Goal: Task Accomplishment & Management: Use online tool/utility

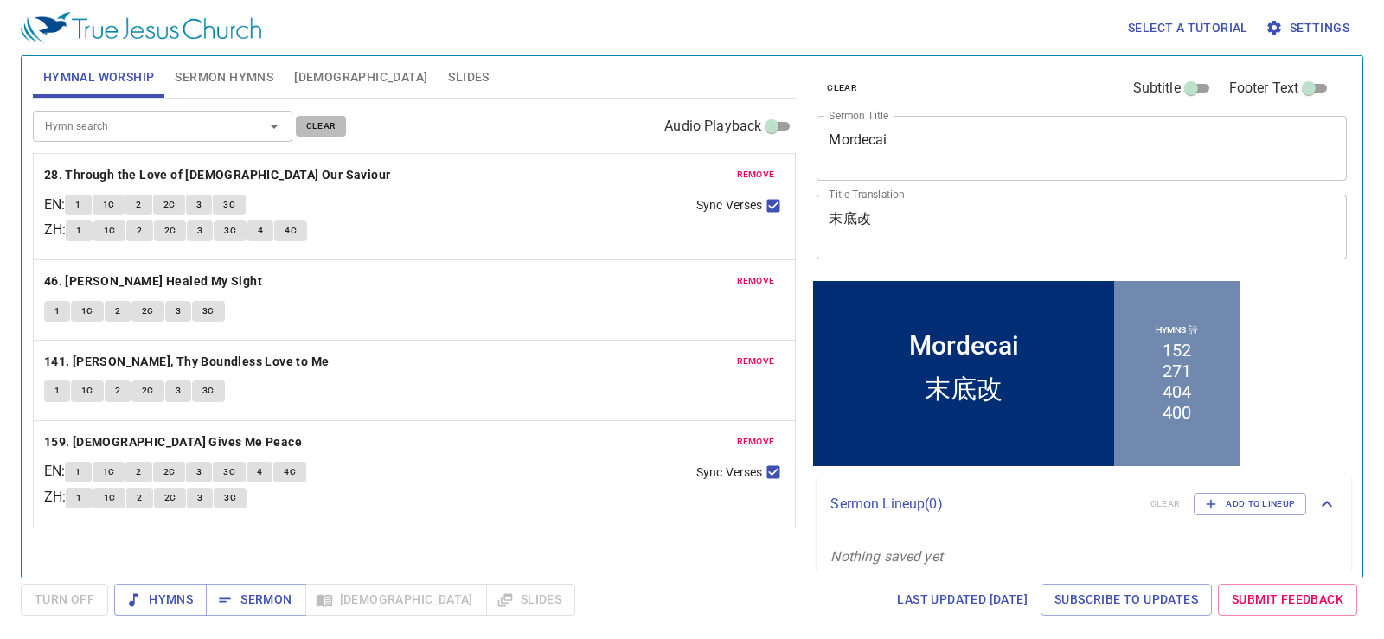
click at [330, 123] on span "clear" at bounding box center [321, 126] width 30 height 16
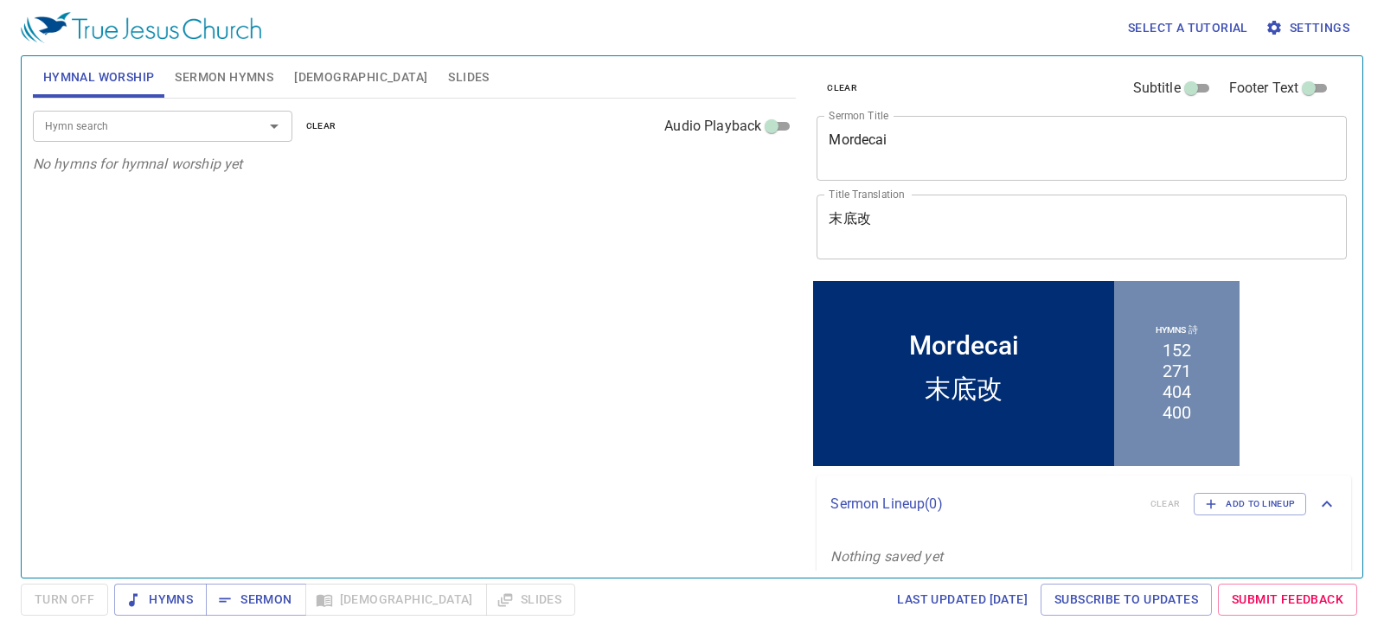
click at [234, 73] on span "Sermon Hymns" at bounding box center [224, 78] width 99 height 22
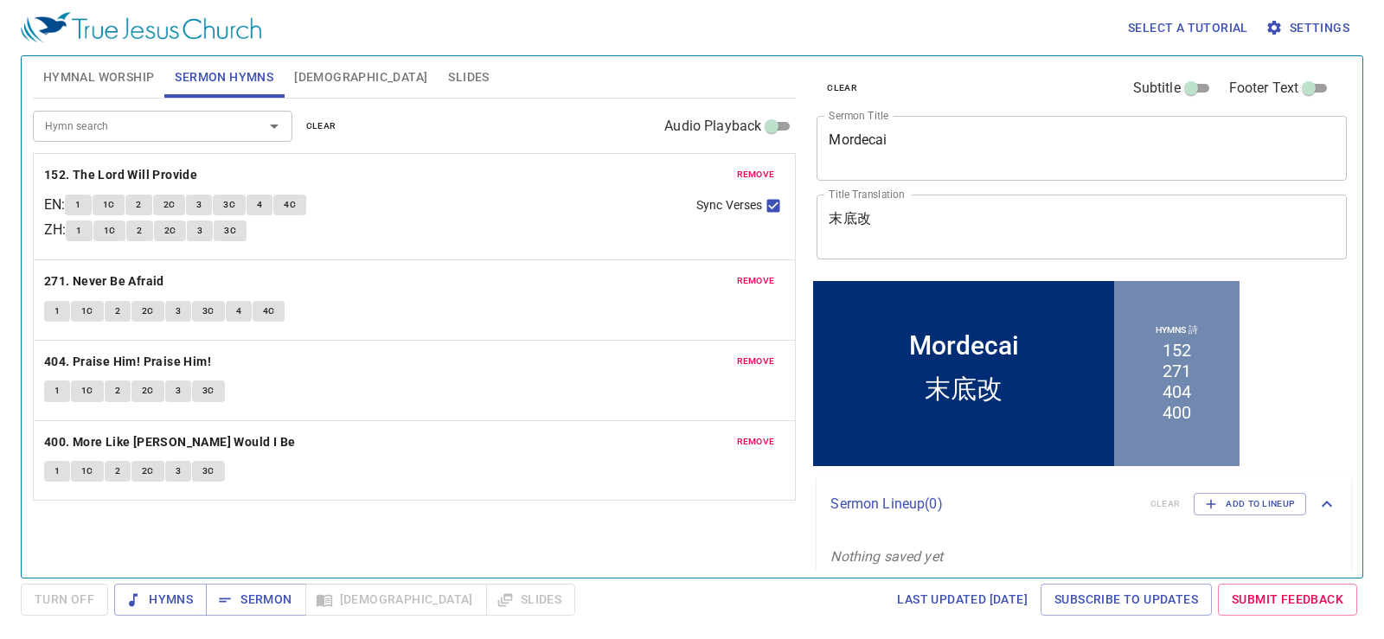
drag, startPoint x: 316, startPoint y: 127, endPoint x: 293, endPoint y: 136, distance: 24.9
click at [317, 127] on span "clear" at bounding box center [321, 126] width 30 height 16
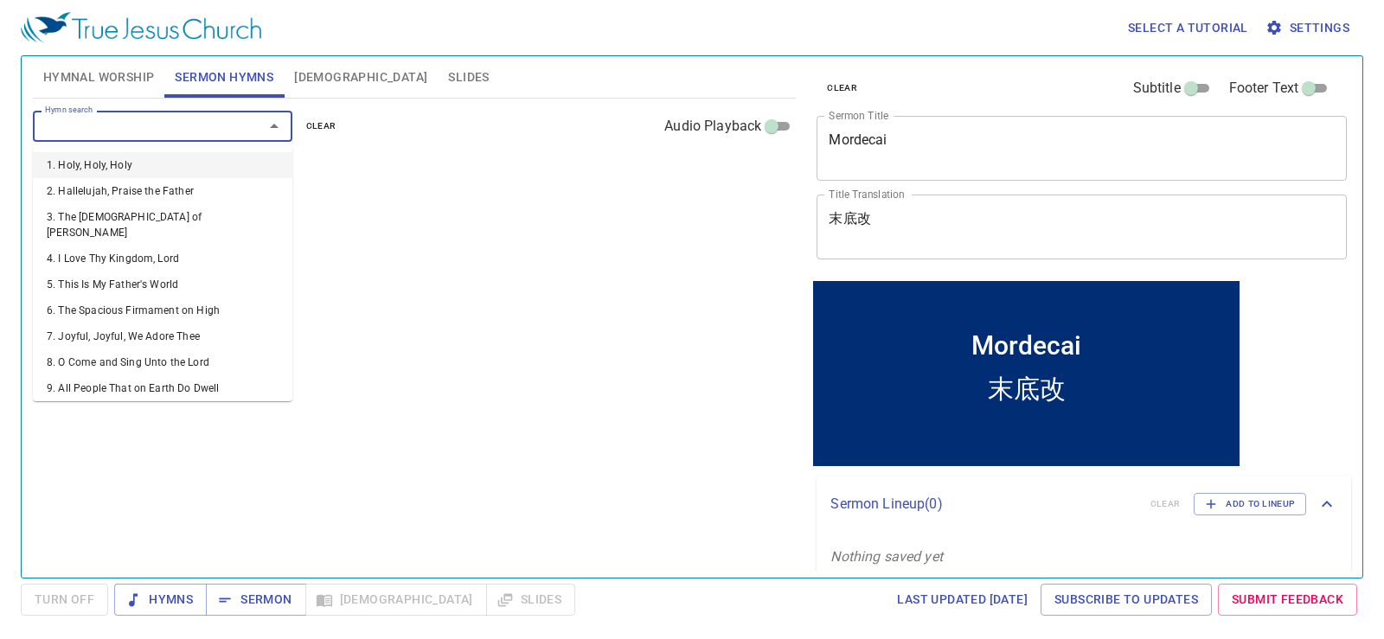
click at [213, 136] on input "Hymn search" at bounding box center [137, 126] width 198 height 20
click at [908, 132] on textarea "Mordecai" at bounding box center [1081, 147] width 506 height 33
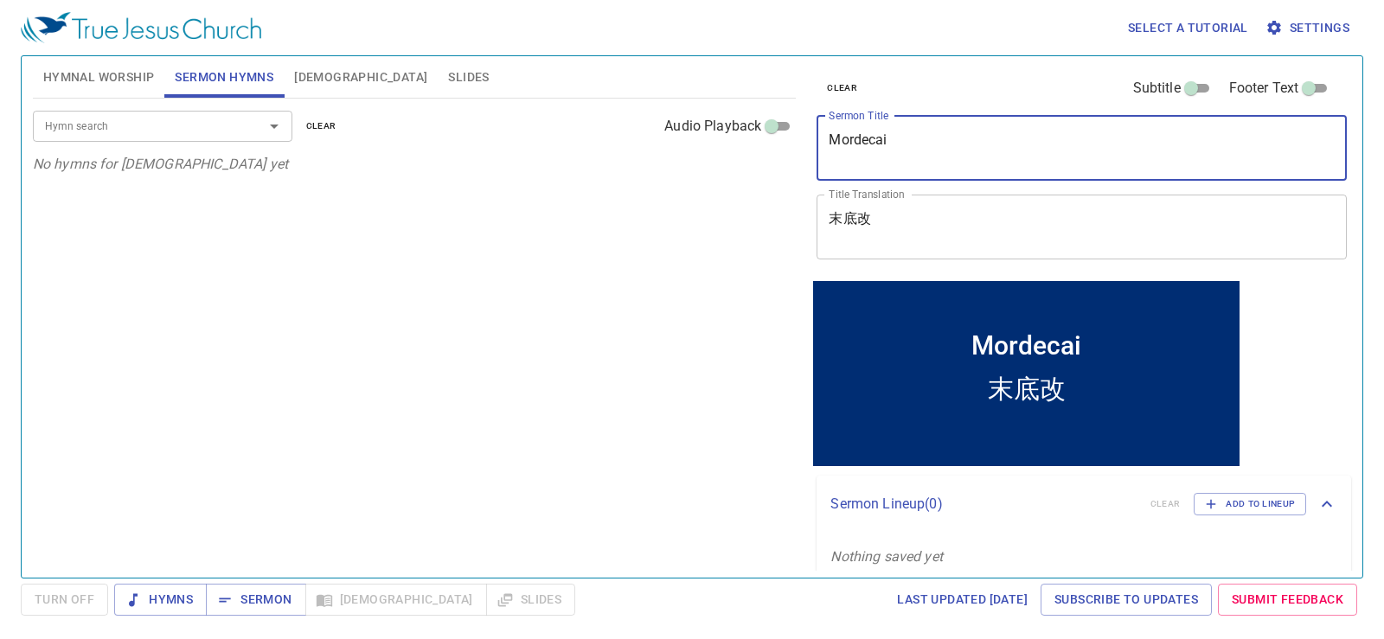
click at [910, 135] on textarea "Mordecai" at bounding box center [1081, 147] width 506 height 33
type textarea "CHRISARACTER TRAITS"
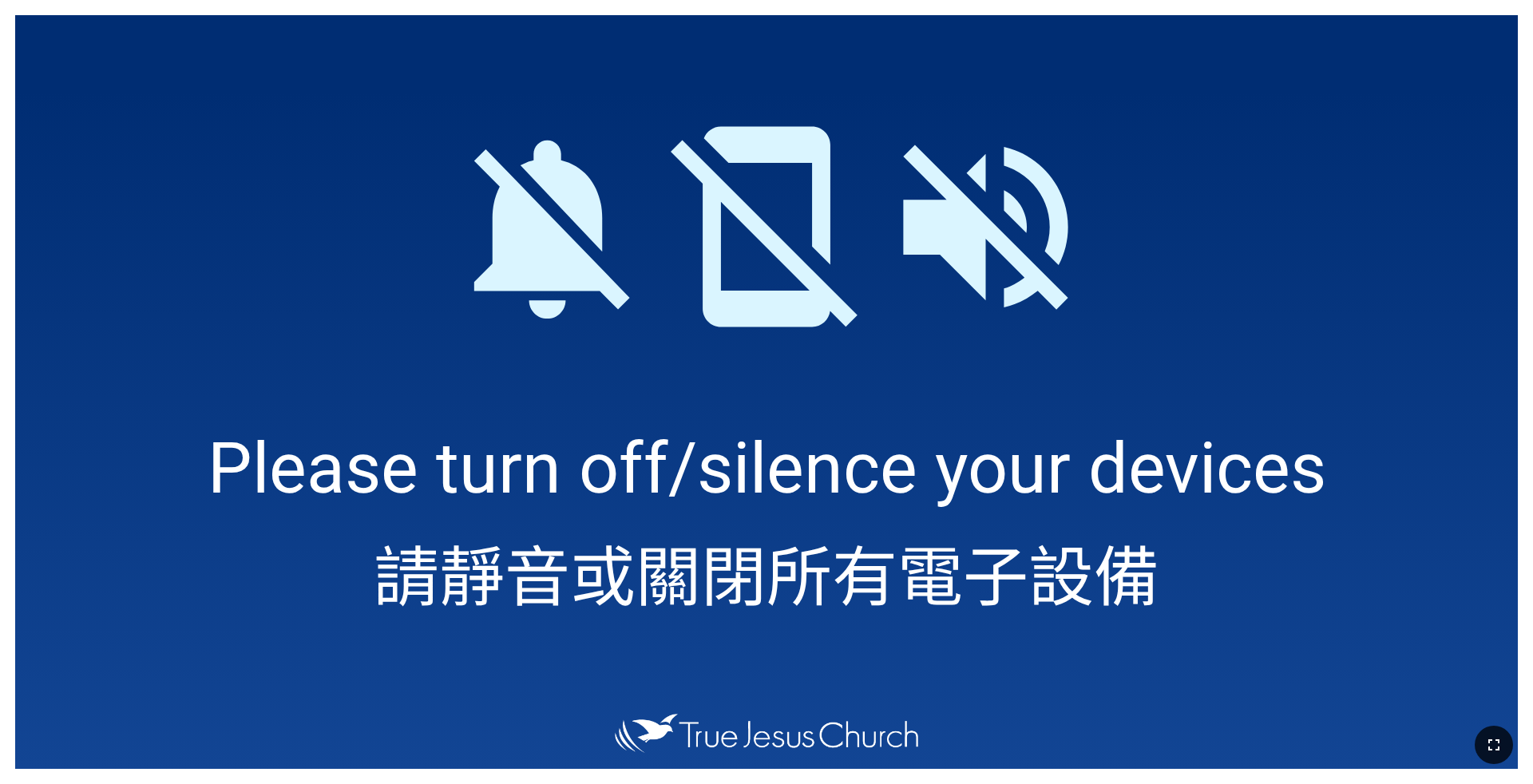
click at [1264, 627] on icon "button" at bounding box center [1493, 744] width 19 height 19
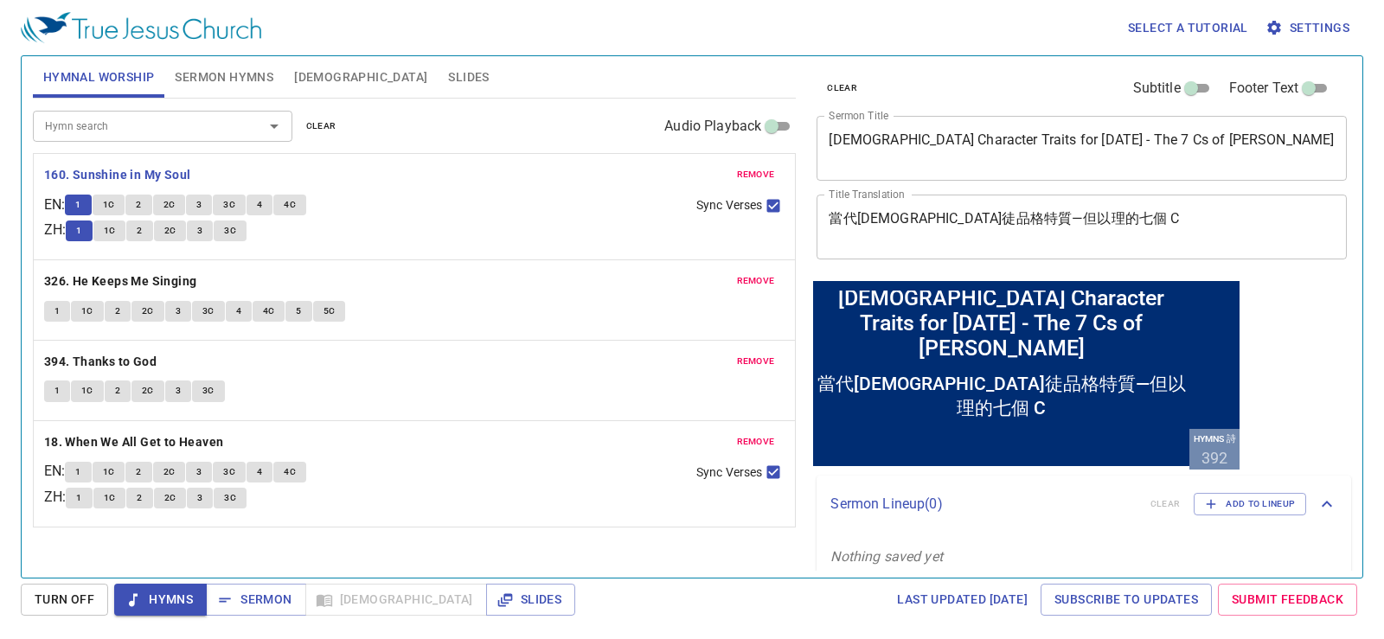
click at [122, 209] on button "1C" at bounding box center [109, 205] width 33 height 21
click at [112, 204] on span "1C" at bounding box center [109, 205] width 12 height 16
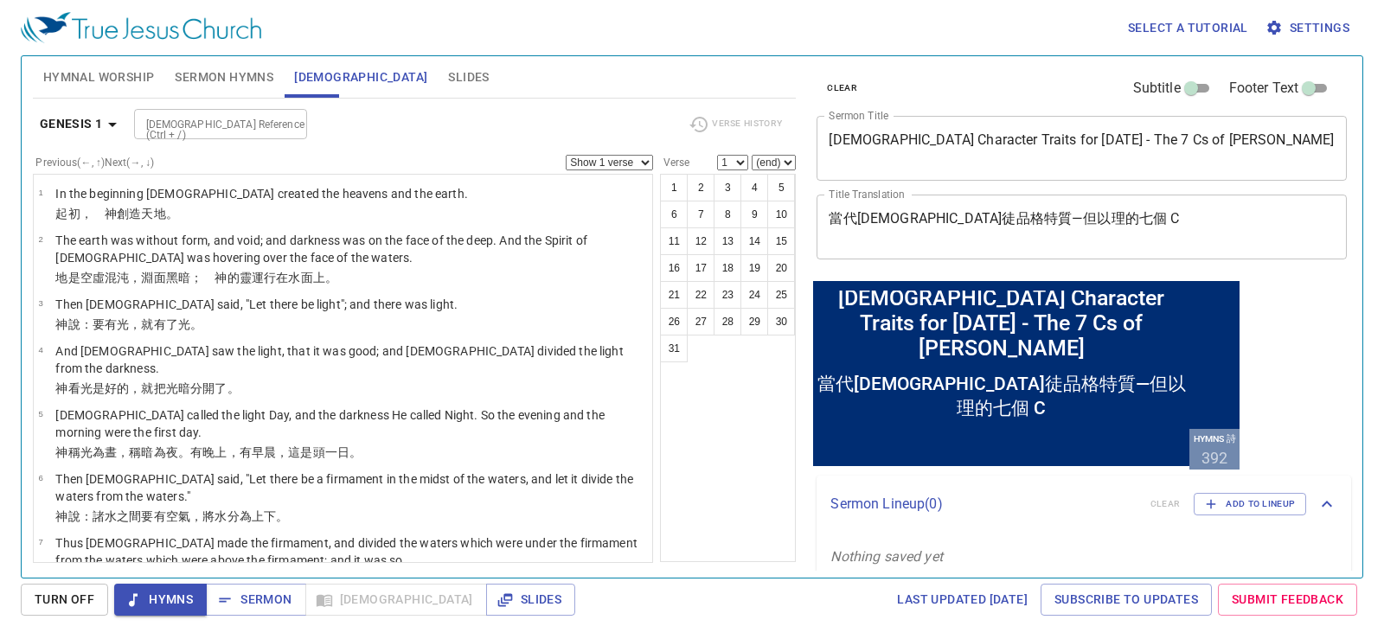
click at [135, 90] on button "Hymnal Worship" at bounding box center [99, 77] width 132 height 42
click at [110, 69] on span "Hymnal Worship" at bounding box center [99, 78] width 112 height 22
click at [116, 74] on span "Hymnal Worship" at bounding box center [99, 78] width 112 height 22
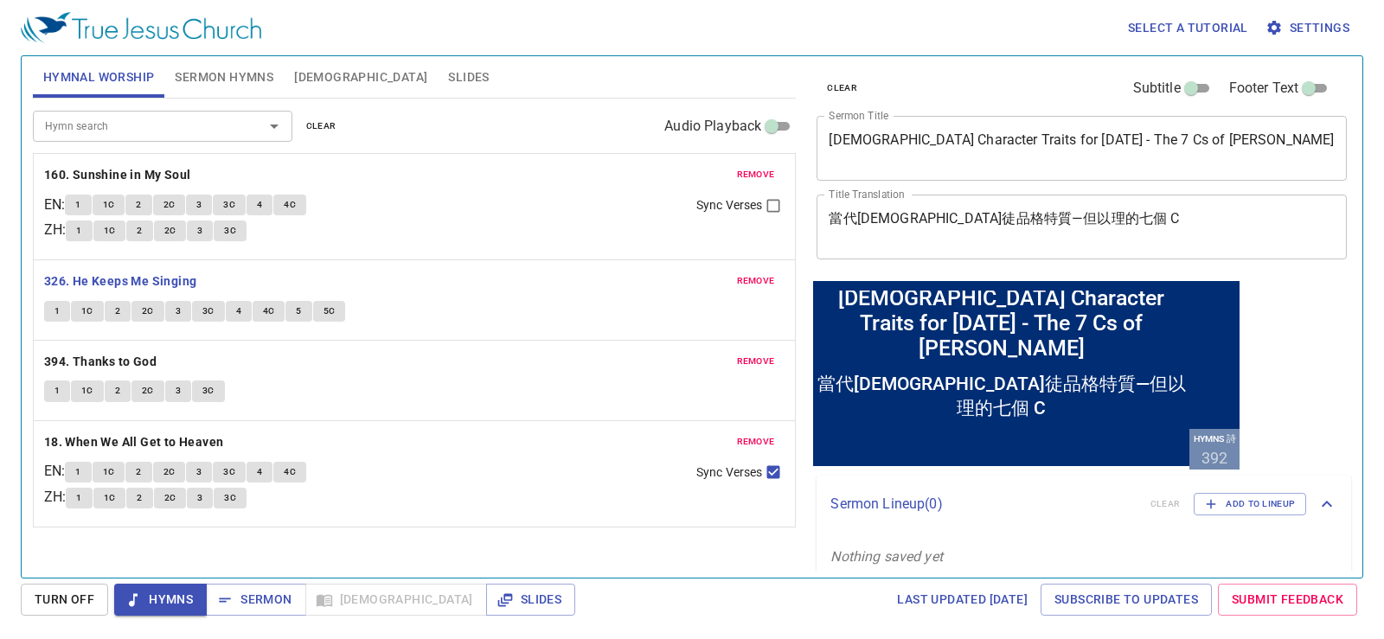
click at [116, 73] on span "Hymnal Worship" at bounding box center [99, 78] width 112 height 22
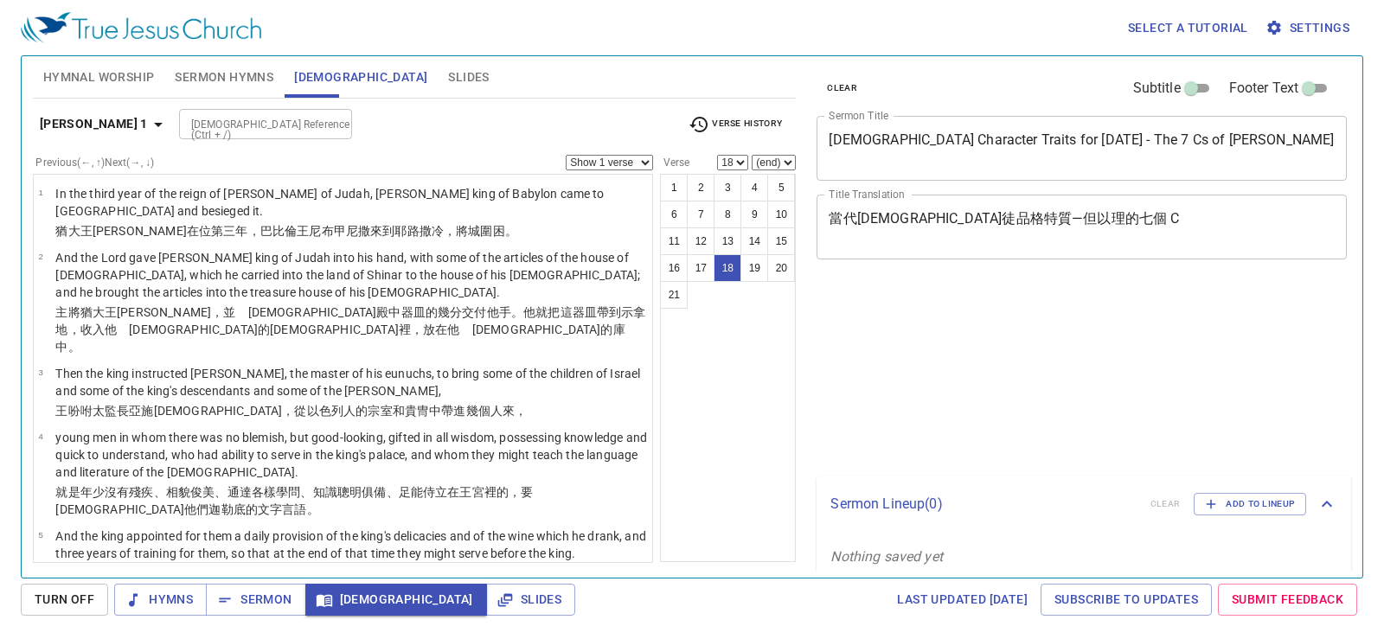
select select "18"
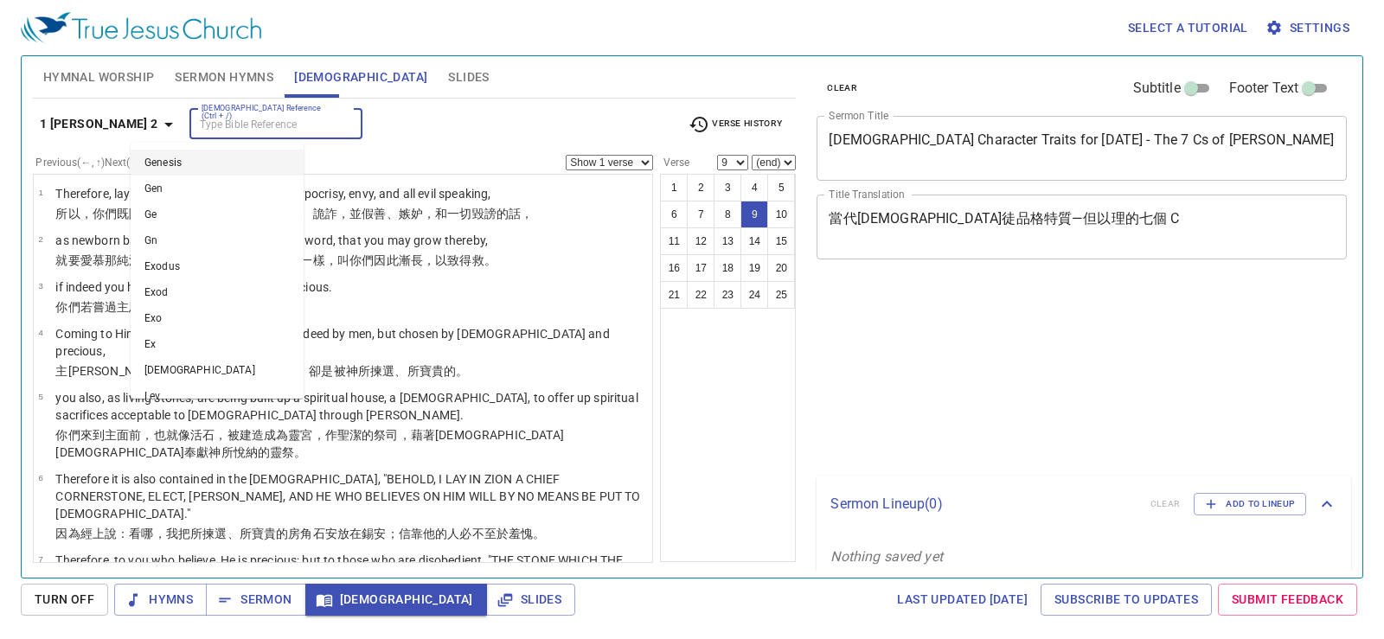
select select "9"
